Goal: Task Accomplishment & Management: Use online tool/utility

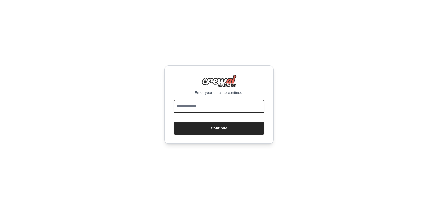
click at [203, 105] on input "email" at bounding box center [219, 106] width 91 height 13
type input "**********"
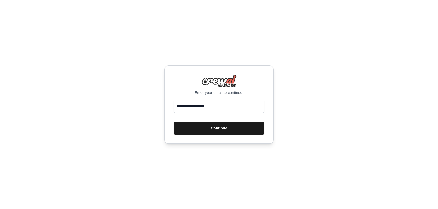
click at [224, 128] on button "Continue" at bounding box center [219, 128] width 91 height 13
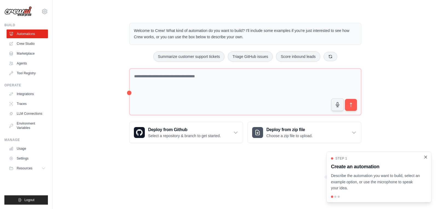
click at [426, 157] on icon "Close walkthrough" at bounding box center [425, 157] width 2 height 2
